Goal: Task Accomplishment & Management: Use online tool/utility

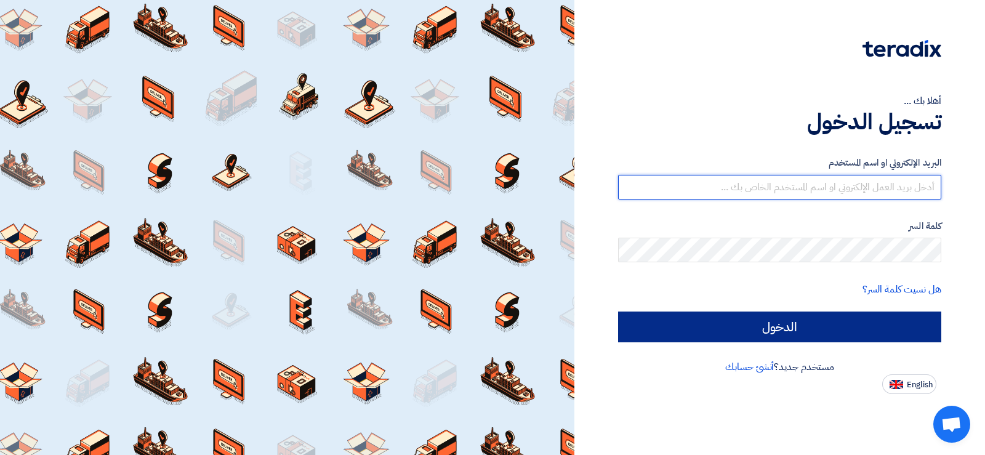
type input "[EMAIL_ADDRESS][DOMAIN_NAME]"
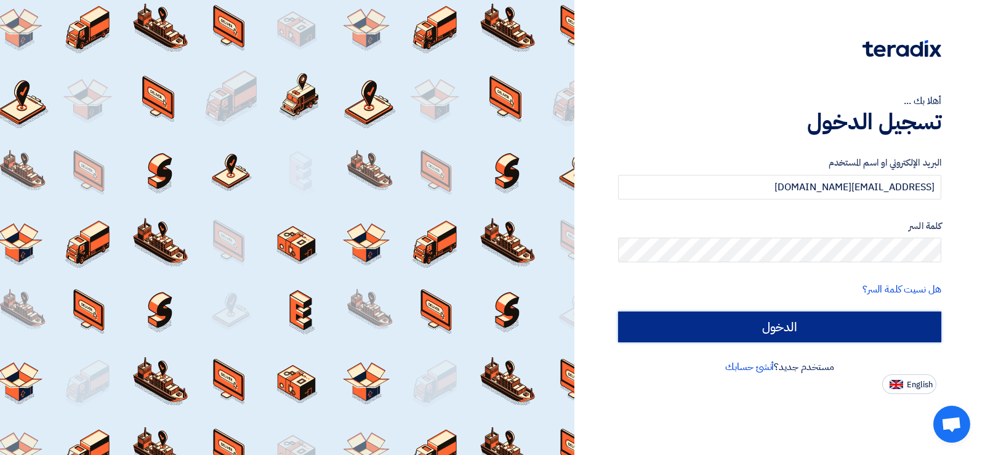
click at [702, 318] on input "الدخول" at bounding box center [779, 326] width 323 height 31
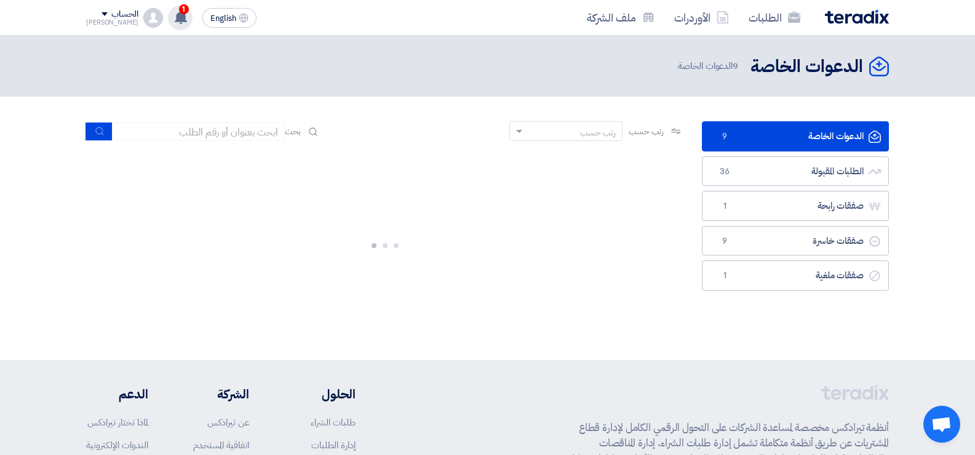
click at [174, 12] on icon at bounding box center [181, 17] width 14 height 14
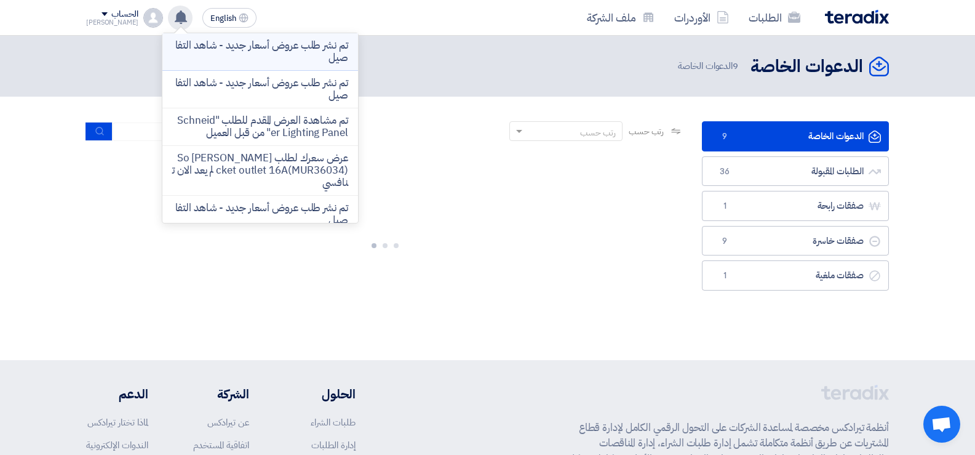
click at [259, 46] on p "تم نشر طلب عروض أسعار جديد - شاهد التفاصيل" at bounding box center [260, 51] width 176 height 25
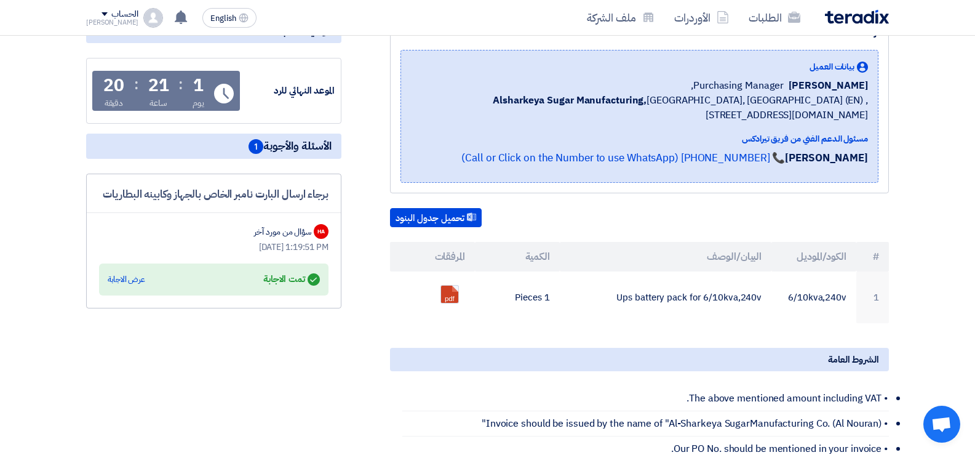
scroll to position [185, 0]
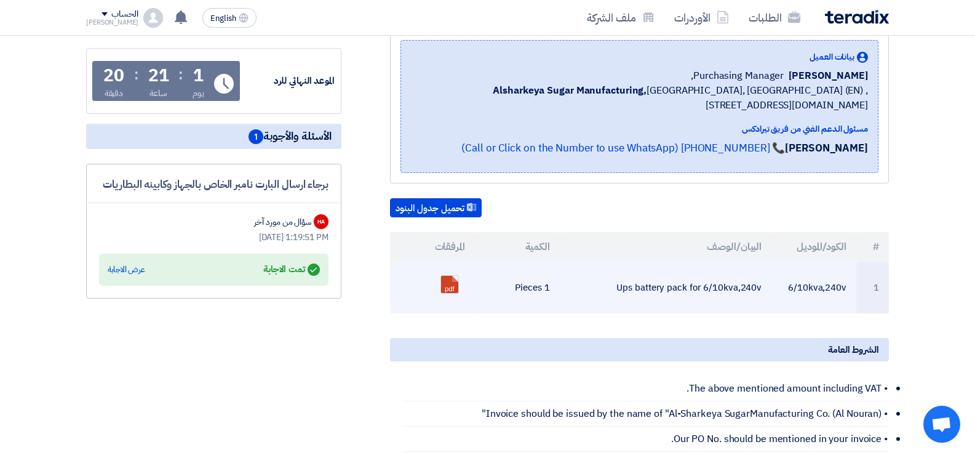
click at [701, 287] on td "Ups battery pack for 6/10kva,240v" at bounding box center [666, 288] width 212 height 52
copy tr "Ups battery pack for 6/10kva,240v"
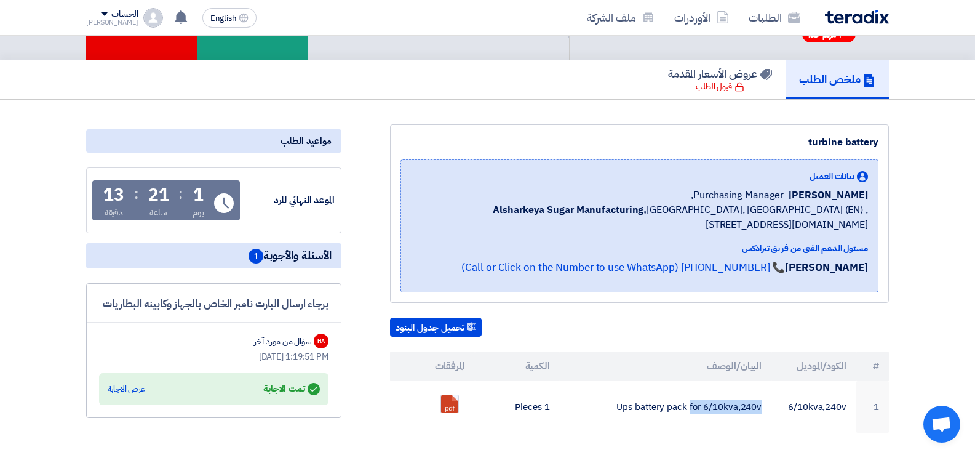
scroll to position [0, 0]
